Goal: Information Seeking & Learning: Find contact information

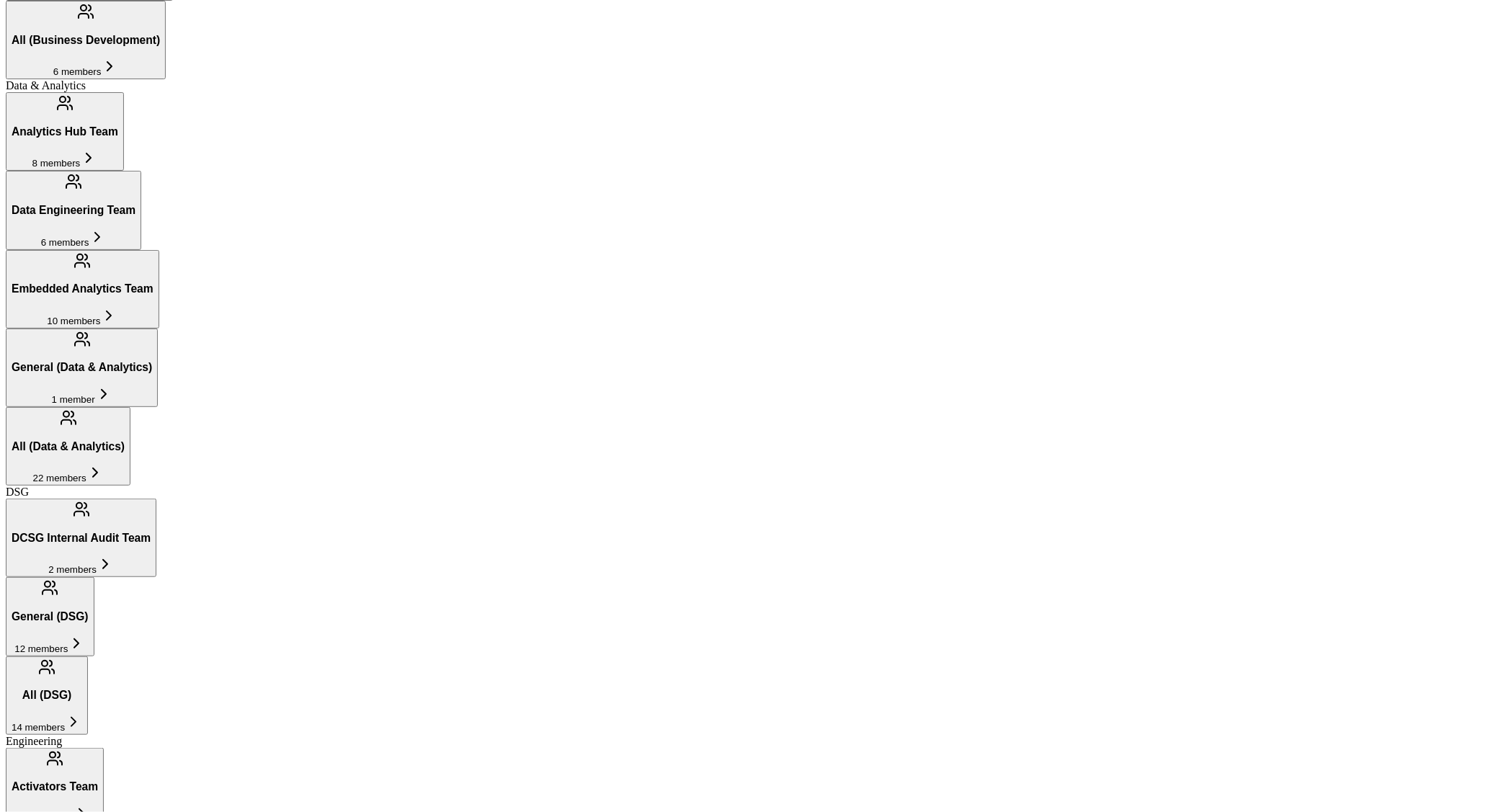
scroll to position [1018, 0]
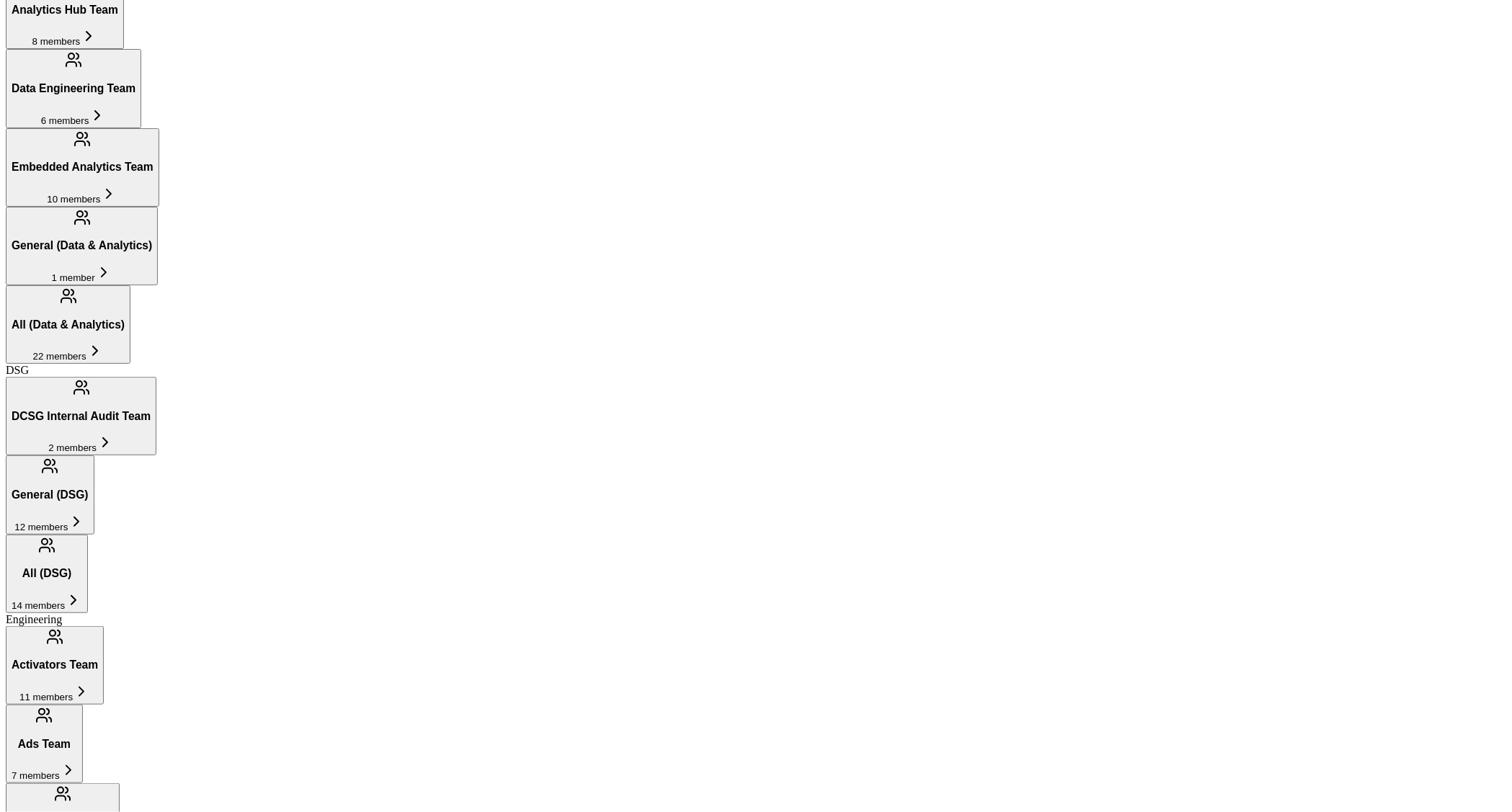
scroll to position [836, 0]
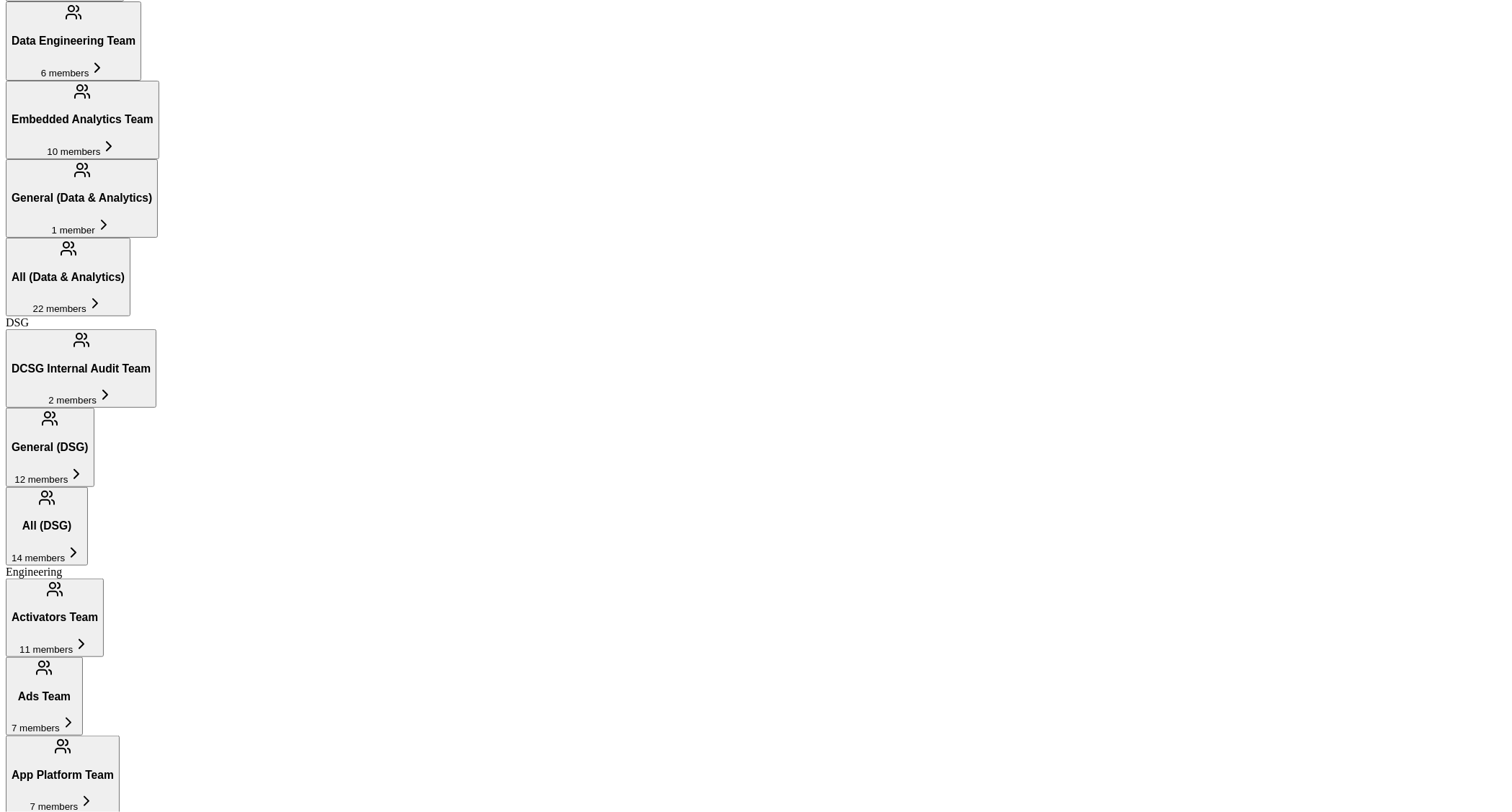
scroll to position [872, 0]
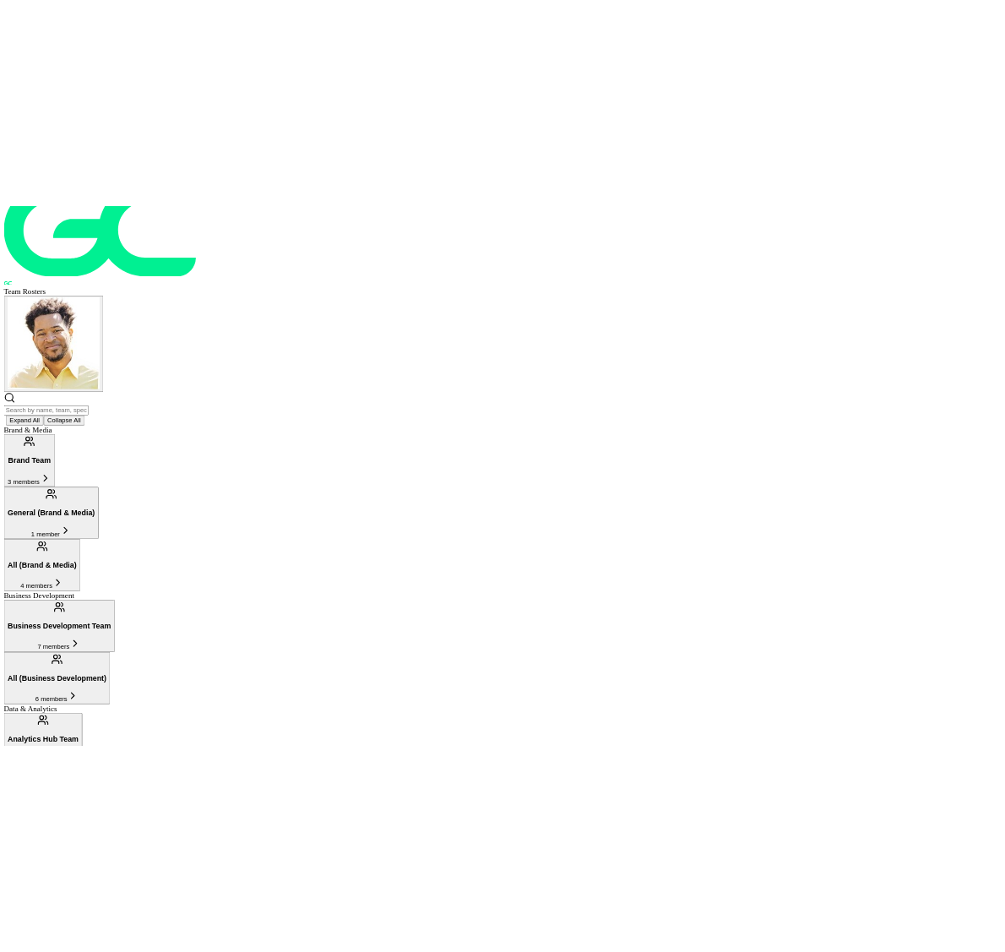
scroll to position [0, 0]
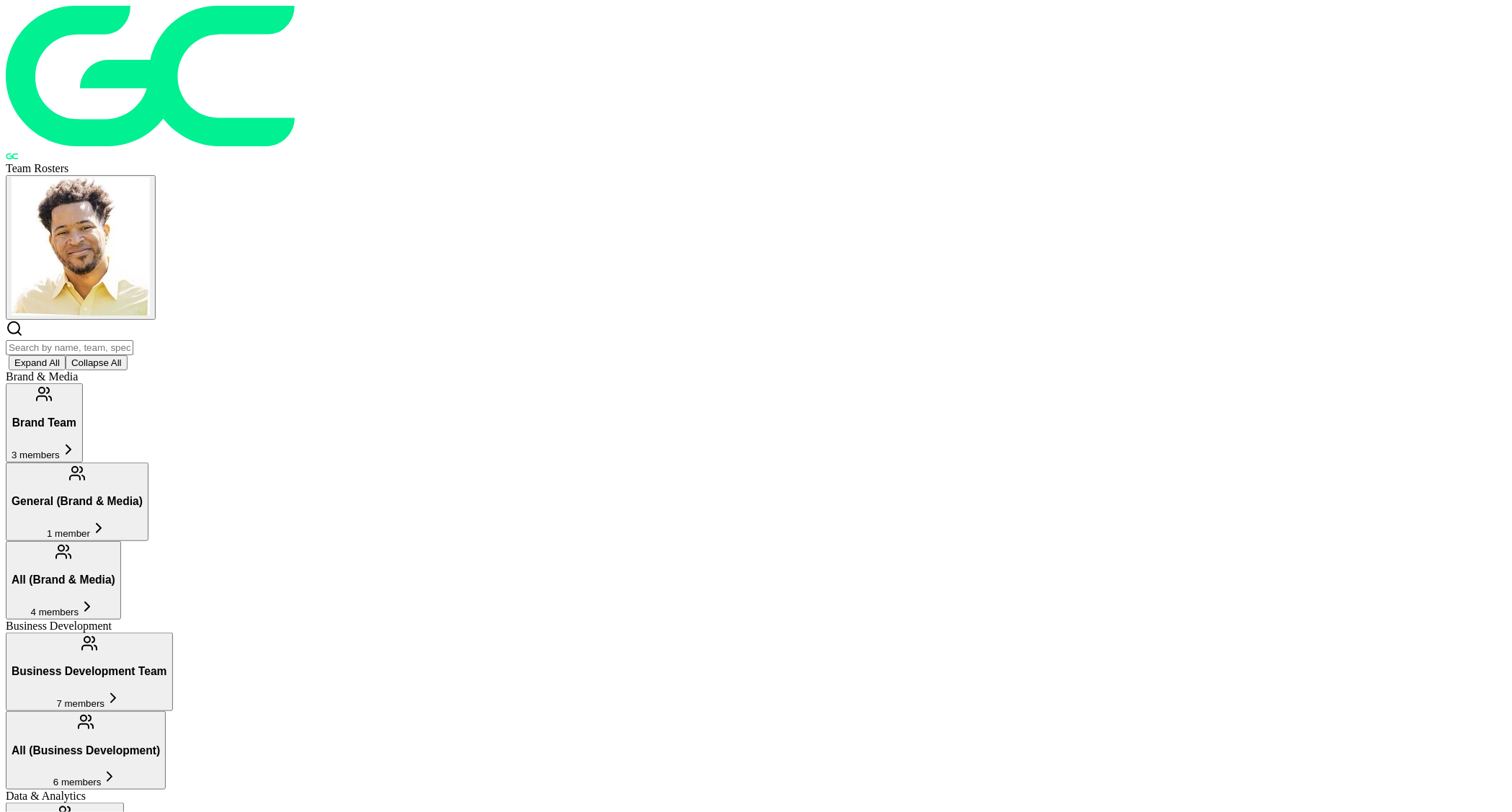
click at [167, 665] on h3 "Business Development Team" at bounding box center [90, 671] width 155 height 13
click at [83, 383] on button "Brand Team 3 members" at bounding box center [44, 422] width 77 height 78
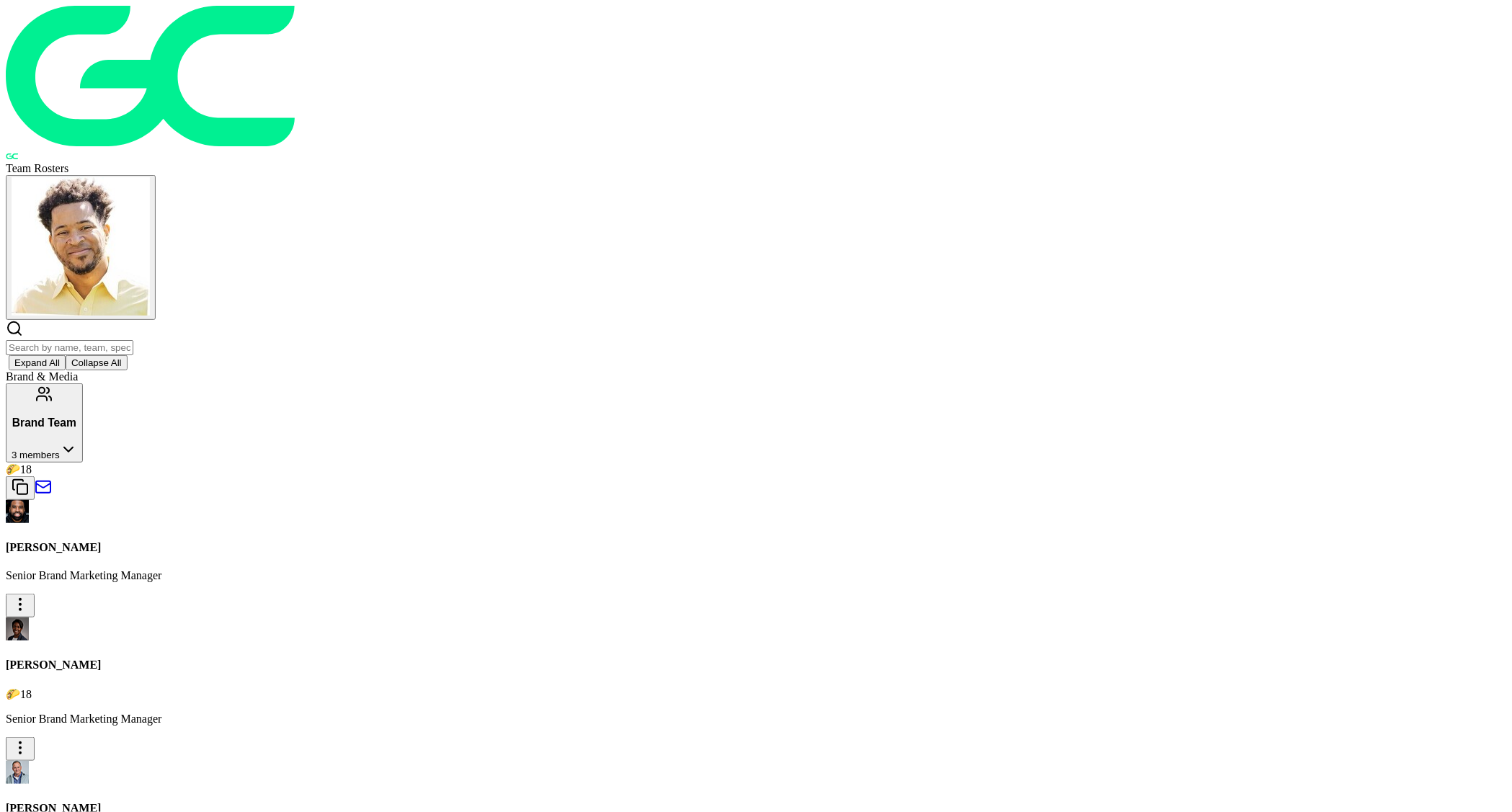
click at [83, 383] on button "Brand Team 3 members" at bounding box center [44, 422] width 77 height 78
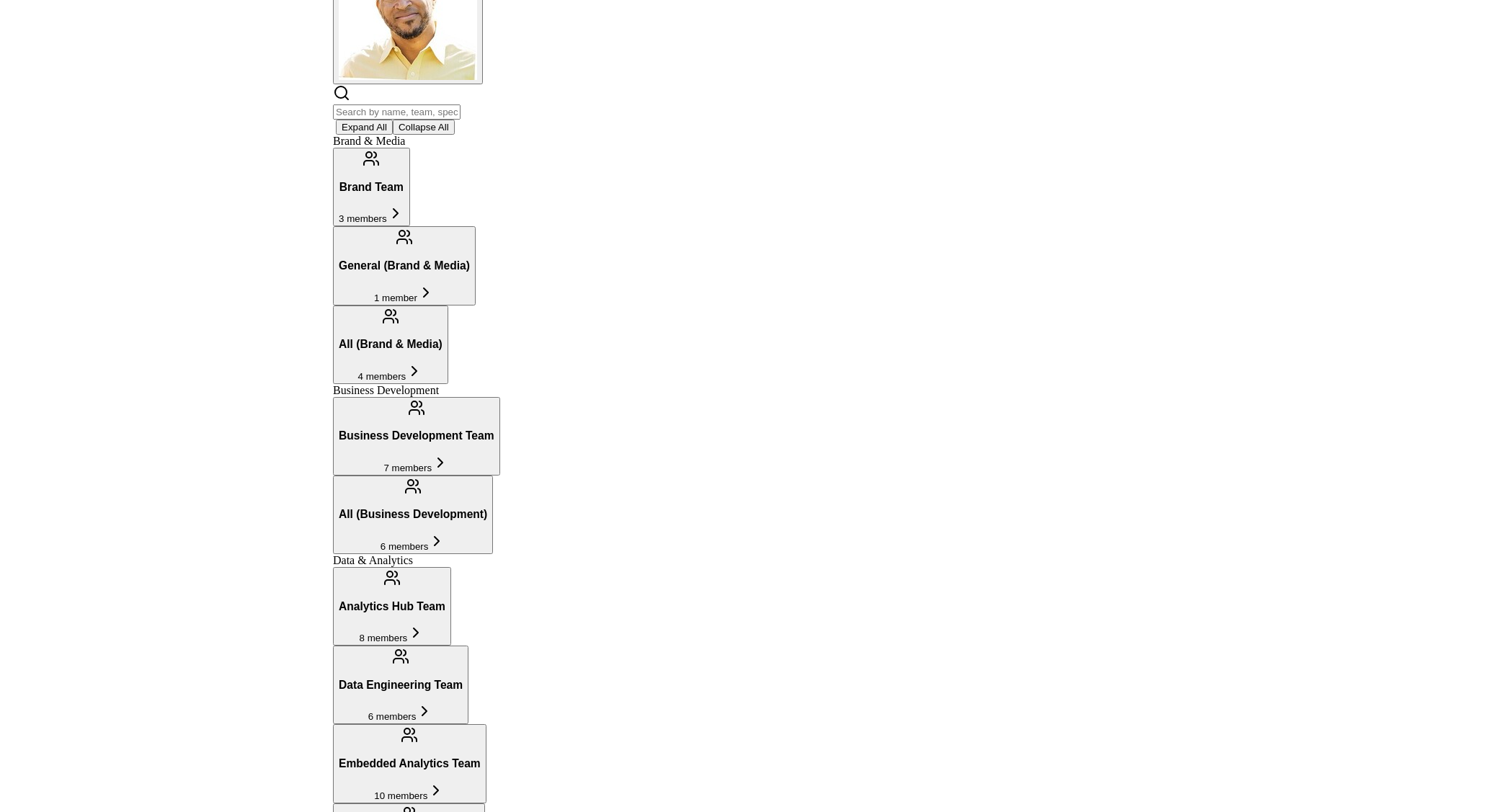
scroll to position [316, 0]
